Goal: Navigation & Orientation: Find specific page/section

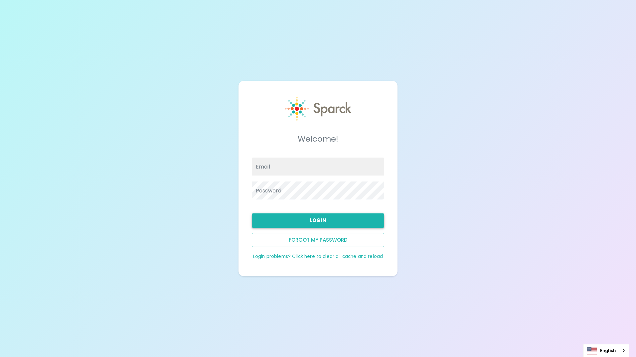
type input "[EMAIL_ADDRESS][DOMAIN_NAME]"
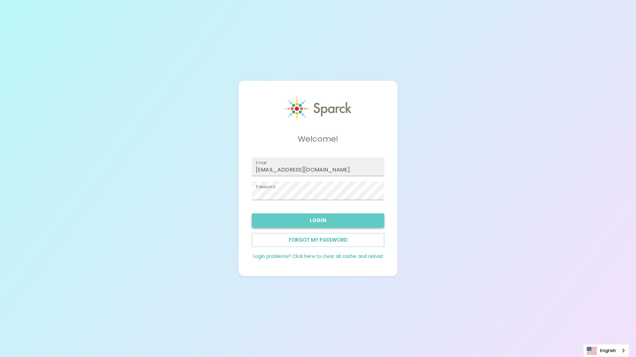
click at [345, 221] on button "Login" at bounding box center [318, 221] width 132 height 14
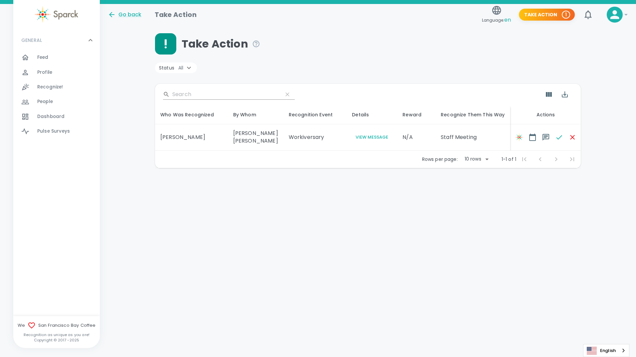
click at [48, 59] on span "Feed" at bounding box center [42, 57] width 11 height 7
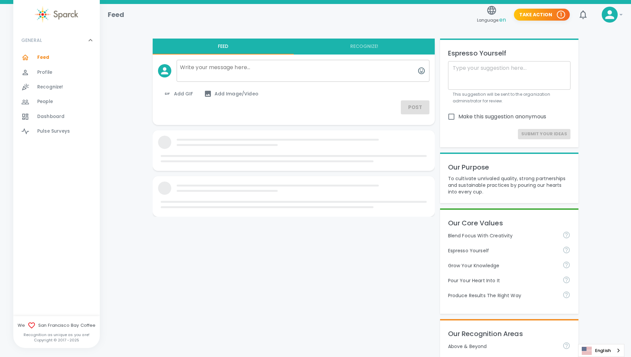
click at [43, 70] on span "Profile" at bounding box center [44, 72] width 15 height 7
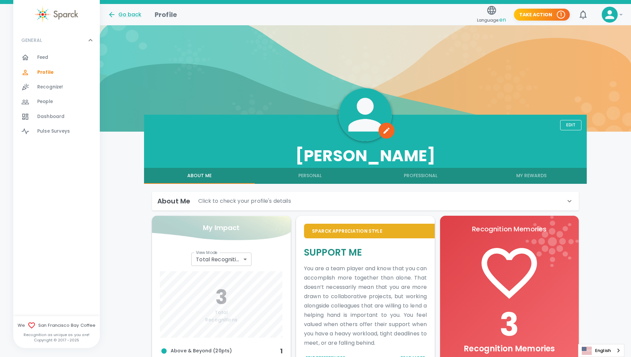
click at [54, 102] on div "People 0" at bounding box center [68, 101] width 63 height 9
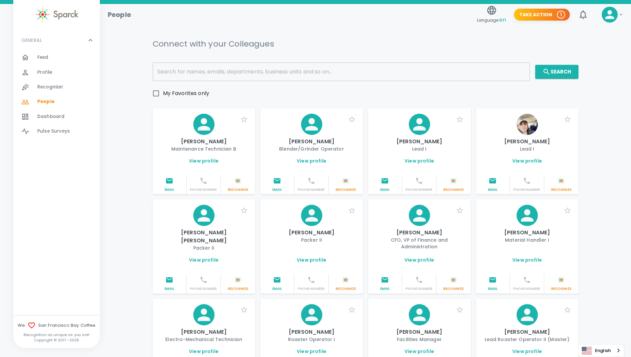
click at [46, 54] on span "Feed" at bounding box center [42, 57] width 11 height 7
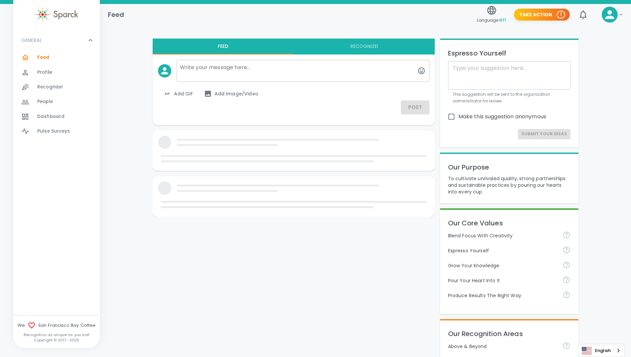
click at [47, 66] on div "Profile 0" at bounding box center [56, 72] width 87 height 15
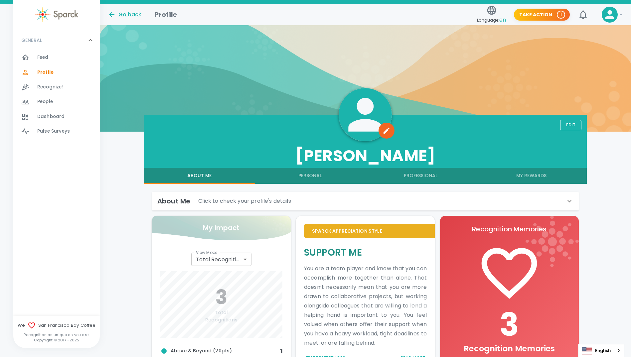
click at [49, 116] on span "Dashboard" at bounding box center [50, 116] width 27 height 7
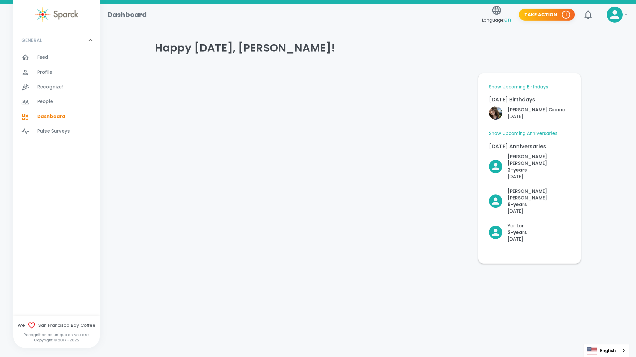
click at [531, 135] on link "Show Upcoming Anniversaries" at bounding box center [523, 133] width 69 height 7
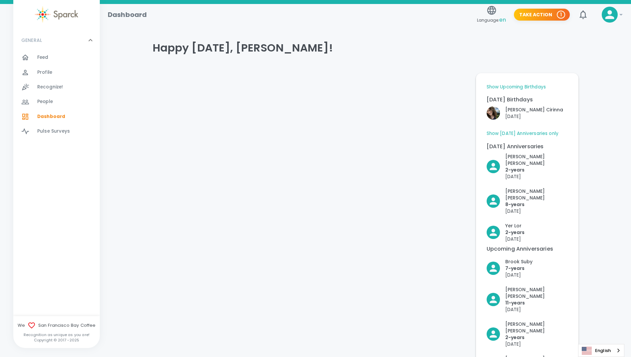
click at [521, 86] on link "Show Upcoming Birthdays" at bounding box center [516, 87] width 59 height 7
